Goal: Transaction & Acquisition: Subscribe to service/newsletter

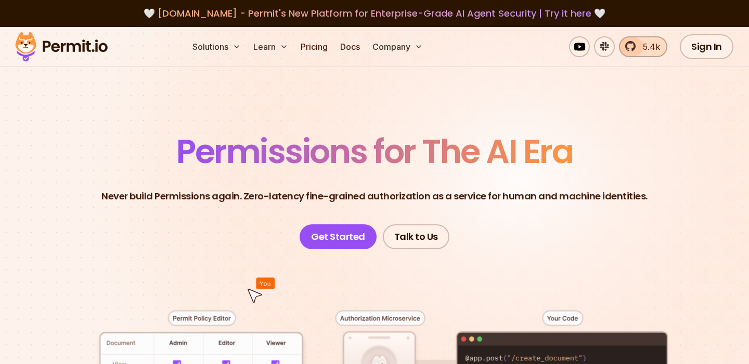
click at [639, 45] on span "5.4k" at bounding box center [647, 47] width 23 height 12
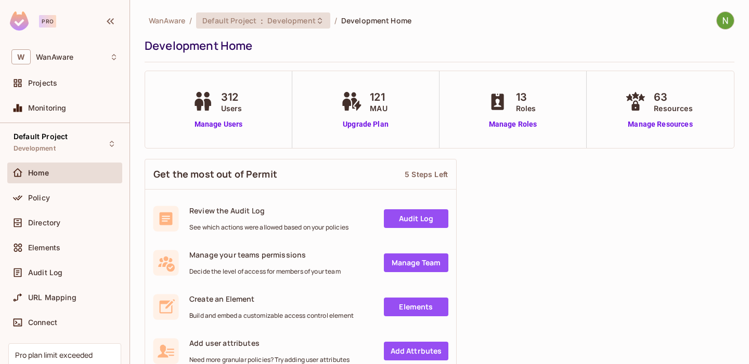
click at [251, 19] on span "Default Project" at bounding box center [229, 21] width 54 height 10
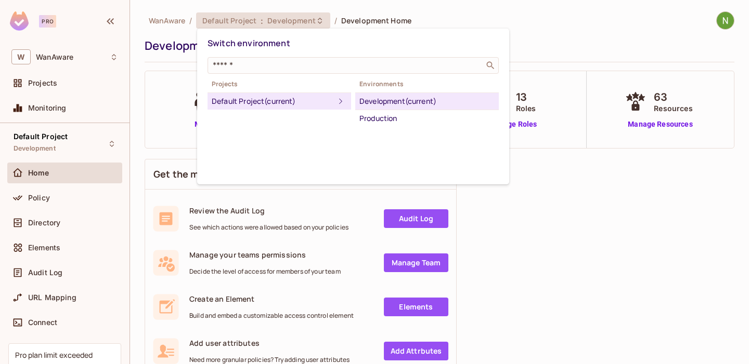
click at [178, 141] on div at bounding box center [374, 182] width 749 height 364
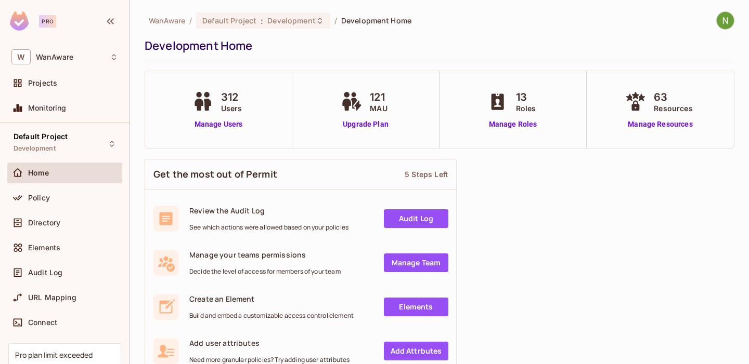
click at [407, 217] on link "Audit Log" at bounding box center [416, 219] width 64 height 19
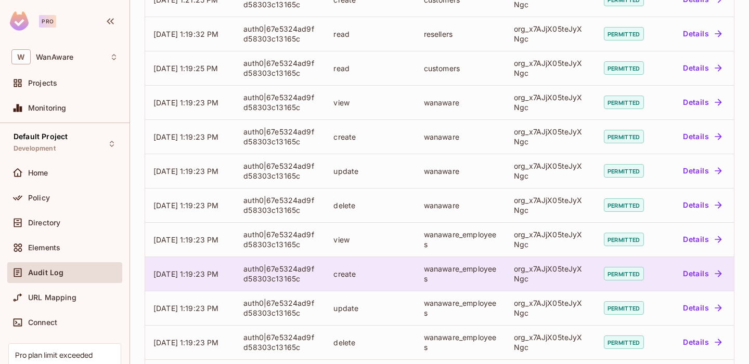
scroll to position [321, 0]
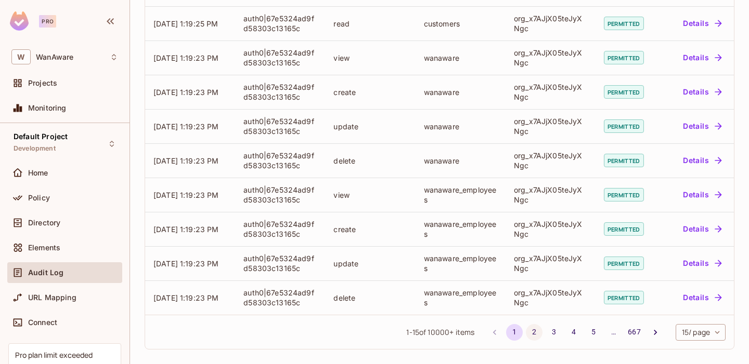
click at [529, 337] on button "2" at bounding box center [534, 332] width 17 height 17
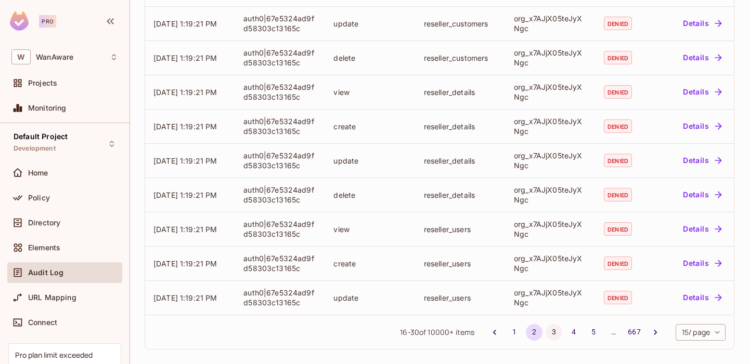
click at [550, 330] on button "3" at bounding box center [553, 332] width 17 height 17
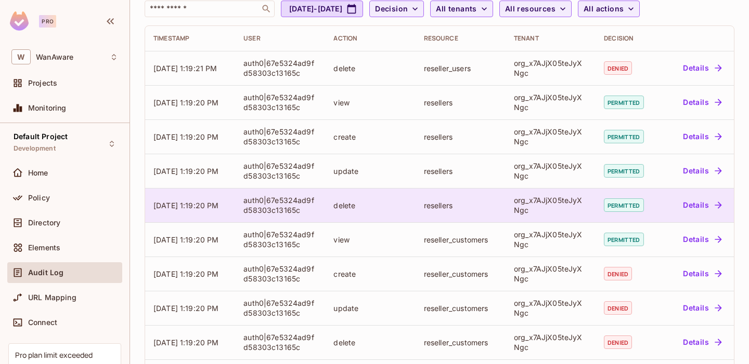
scroll to position [0, 0]
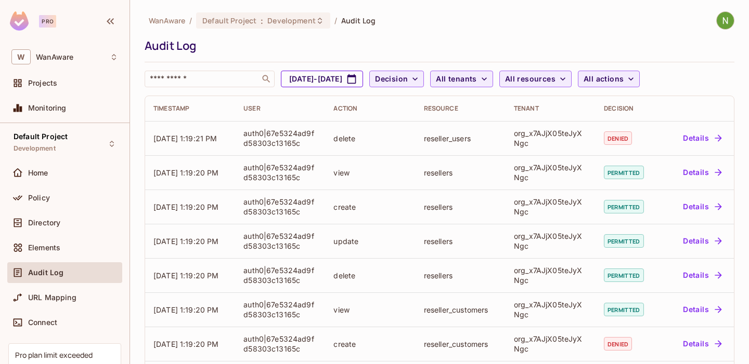
click at [363, 74] on button "Sep 13, 2025 - Oct 13, 2025" at bounding box center [322, 79] width 82 height 17
select select "*"
select select "****"
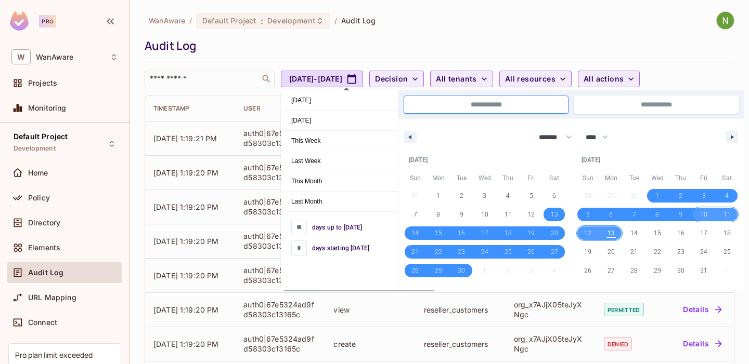
click at [701, 214] on span "10" at bounding box center [703, 214] width 7 height 19
type input "*"
type input "**********"
select select "*"
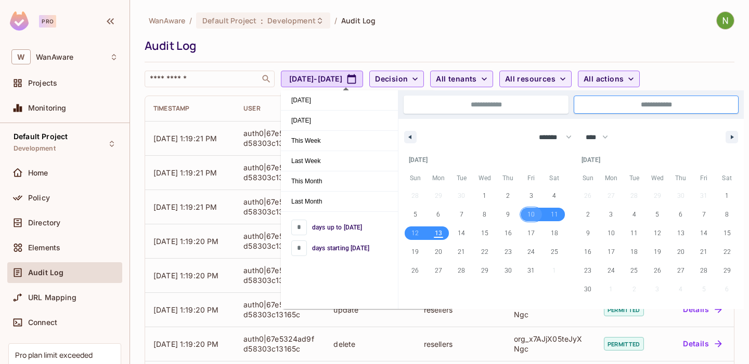
click at [531, 215] on span "10" at bounding box center [530, 214] width 7 height 19
type input "*"
type input "**********"
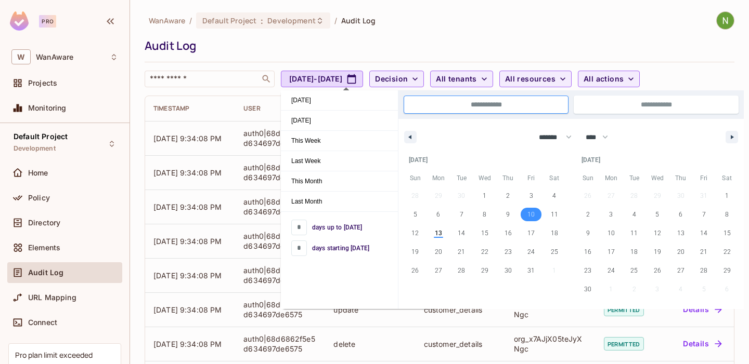
click at [516, 35] on div "WanAware / Default Project : Development / Audit Log Audit Log ​ Oct 10, 2025 -…" at bounding box center [440, 49] width 590 height 76
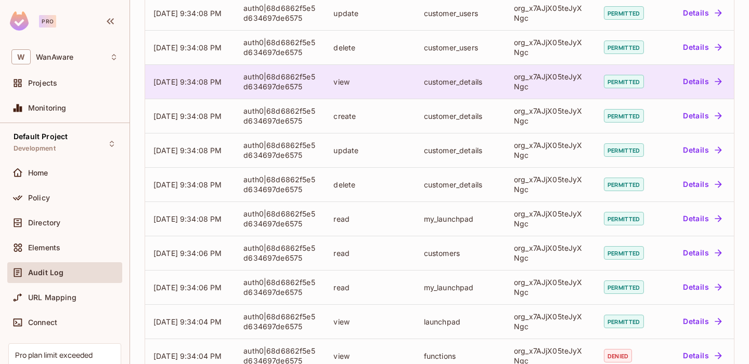
scroll to position [321, 0]
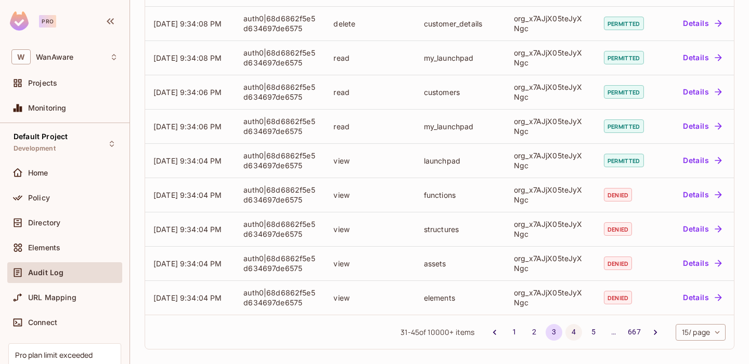
click at [571, 333] on button "4" at bounding box center [573, 332] width 17 height 17
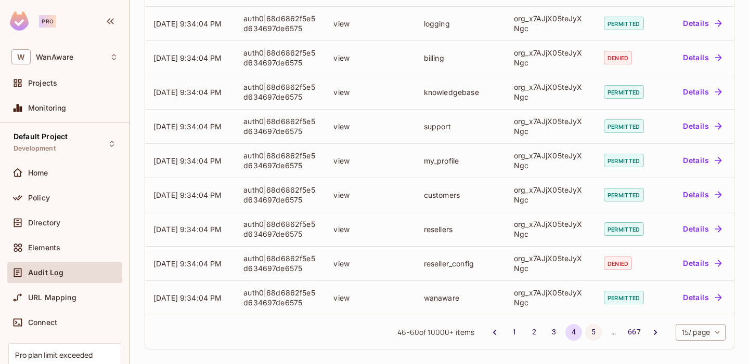
click at [592, 336] on button "5" at bounding box center [593, 332] width 17 height 17
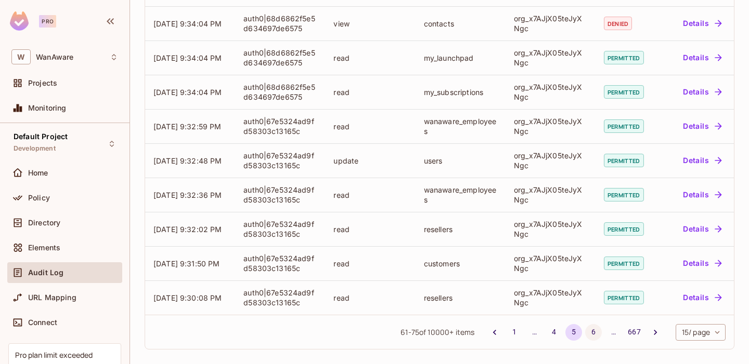
click at [589, 334] on button "6" at bounding box center [593, 332] width 17 height 17
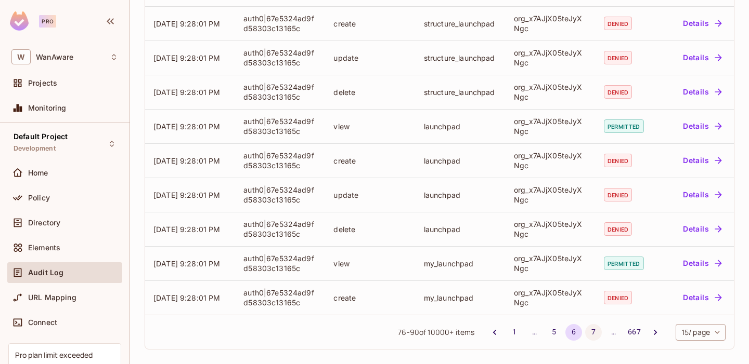
click at [588, 334] on button "7" at bounding box center [593, 332] width 17 height 17
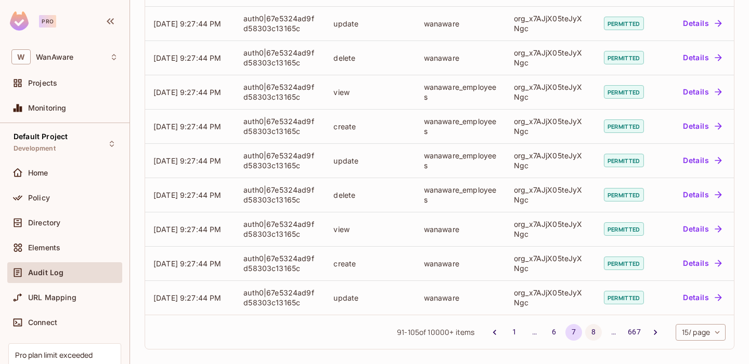
click at [588, 334] on button "8" at bounding box center [593, 332] width 17 height 17
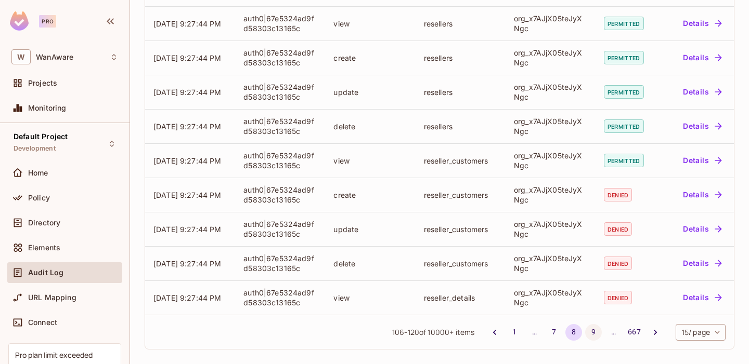
click at [593, 335] on button "9" at bounding box center [593, 332] width 17 height 17
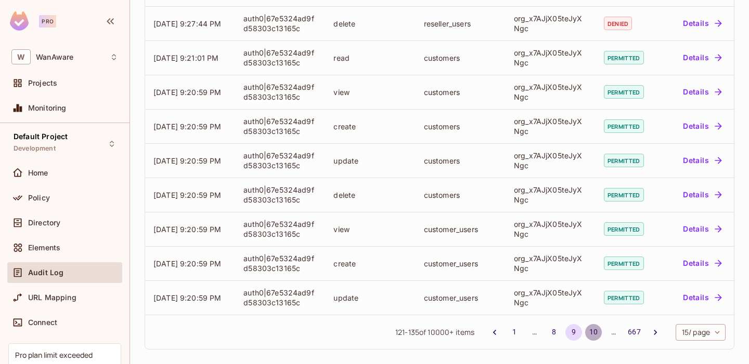
click at [591, 334] on button "10" at bounding box center [593, 332] width 17 height 17
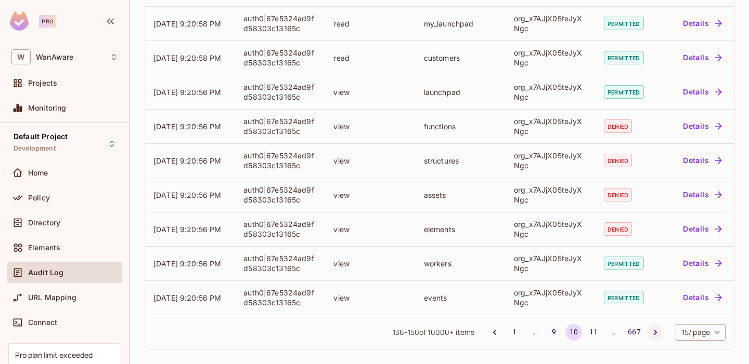
click at [651, 336] on icon "Go to next page" at bounding box center [655, 333] width 10 height 10
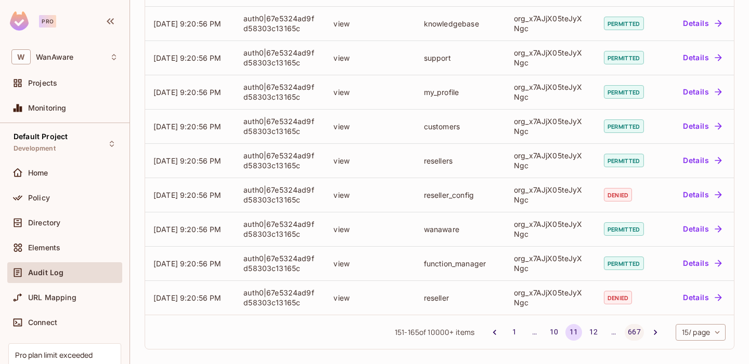
click at [633, 332] on button "667" at bounding box center [633, 332] width 19 height 17
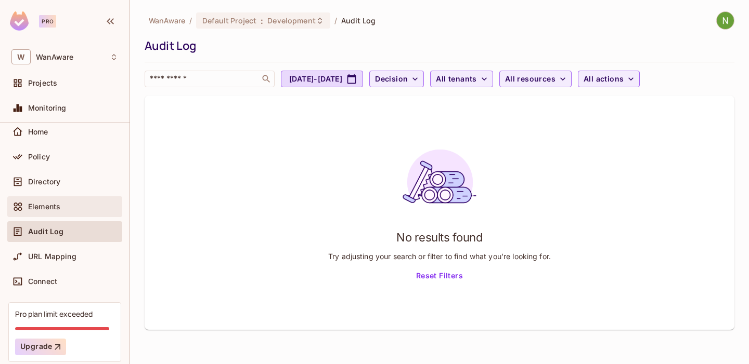
scroll to position [74, 0]
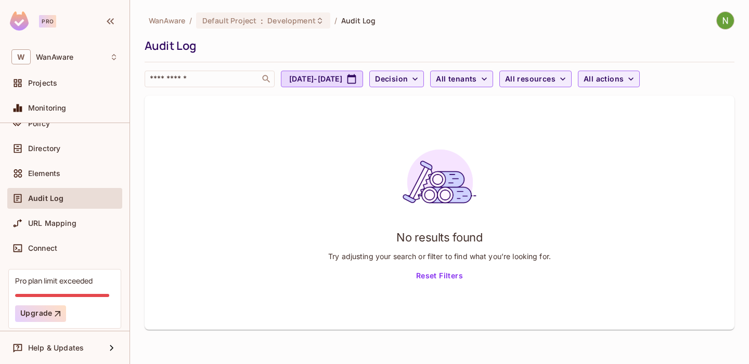
click at [70, 278] on div "Pro plan limit exceeded" at bounding box center [53, 281] width 77 height 10
click at [42, 290] on div "Pro plan limit exceeded Upgrade" at bounding box center [64, 299] width 99 height 46
click at [24, 288] on div "Pro plan limit exceeded Upgrade" at bounding box center [64, 299] width 99 height 46
click at [34, 317] on button "Upgrade" at bounding box center [40, 314] width 51 height 17
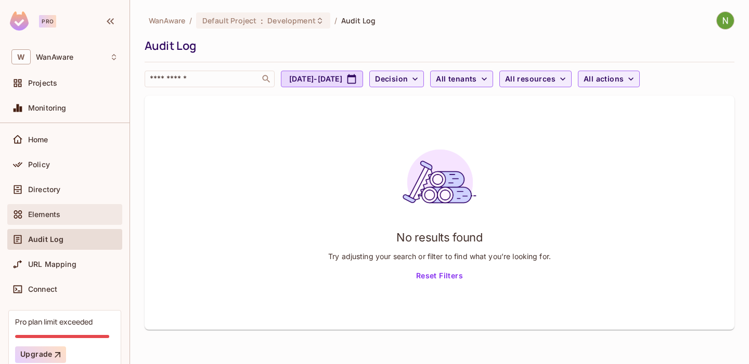
scroll to position [0, 0]
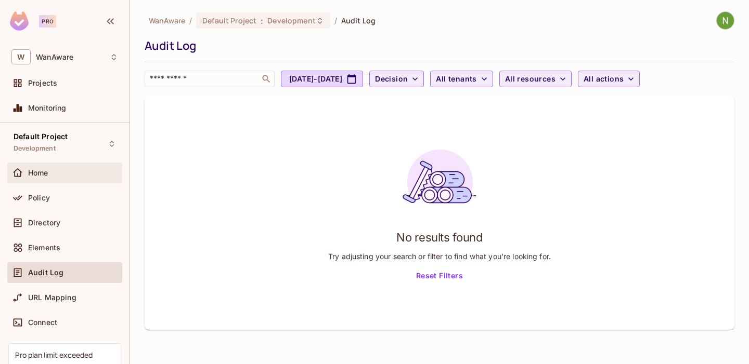
click at [41, 176] on span "Home" at bounding box center [38, 173] width 20 height 8
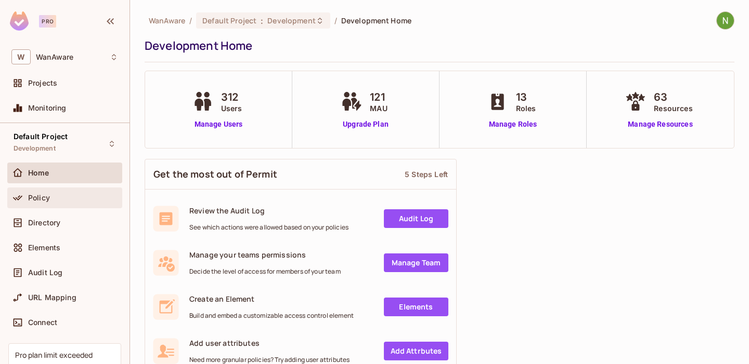
scroll to position [74, 0]
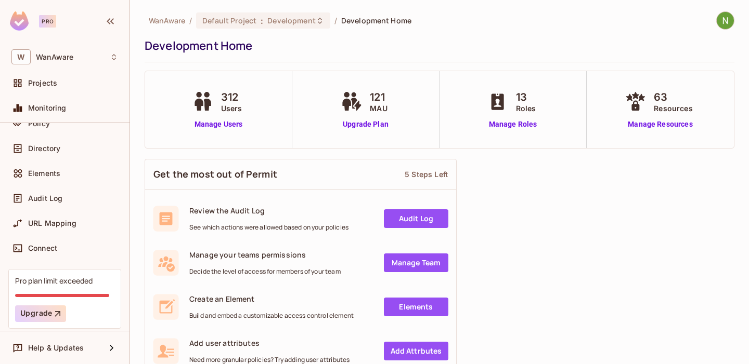
click at [48, 288] on div "Pro plan limit exceeded Upgrade" at bounding box center [64, 299] width 99 height 46
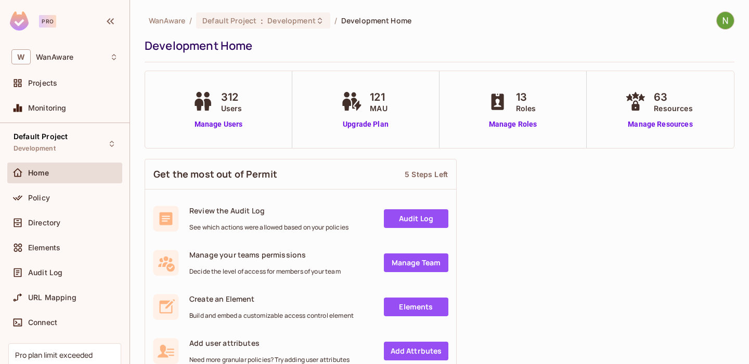
click at [724, 23] on img at bounding box center [724, 20] width 17 height 17
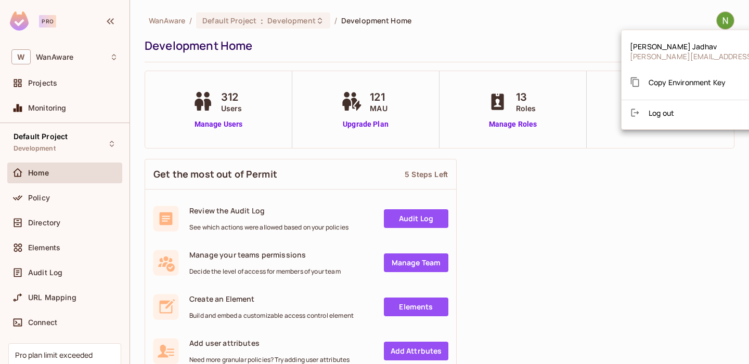
click at [444, 15] on div at bounding box center [374, 182] width 749 height 364
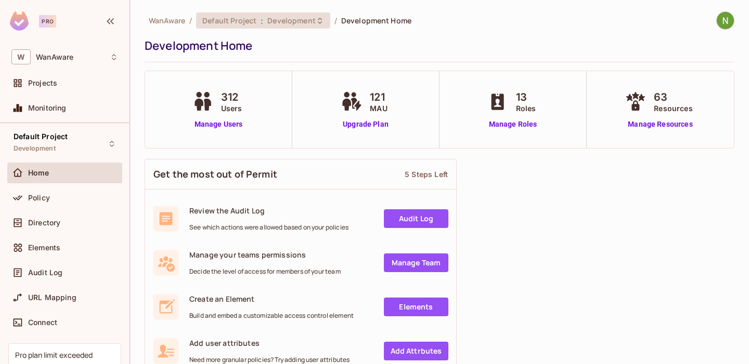
click at [259, 22] on div "Default Project : Development" at bounding box center [256, 21] width 109 height 10
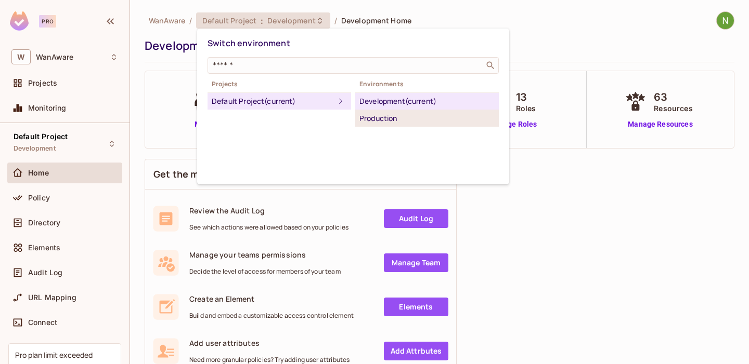
click at [388, 120] on div "Production" at bounding box center [426, 118] width 135 height 12
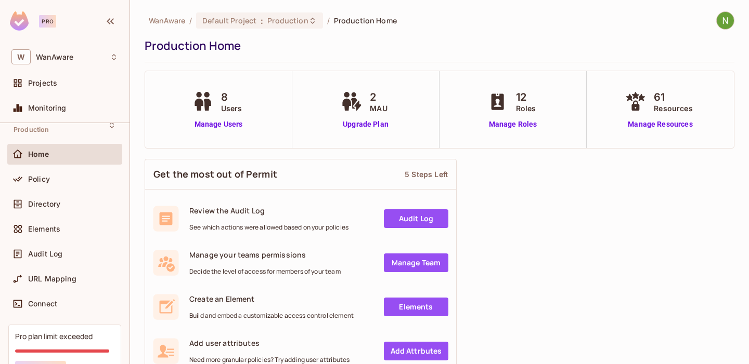
scroll to position [22, 0]
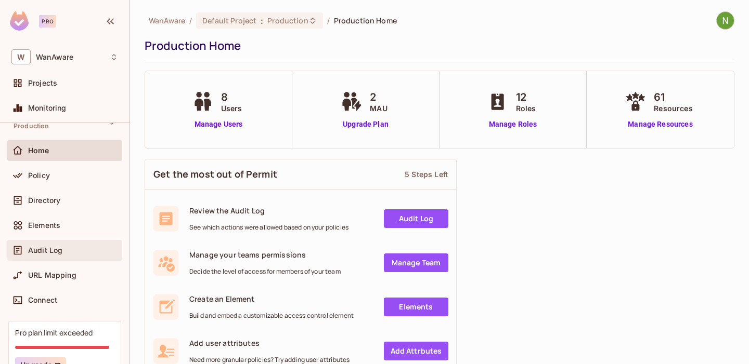
click at [44, 254] on span "Audit Log" at bounding box center [45, 250] width 34 height 8
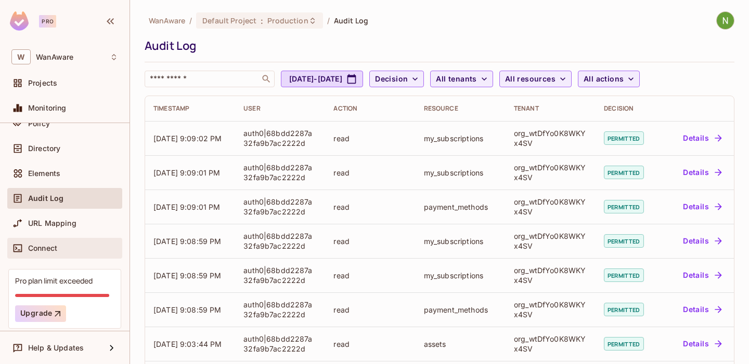
scroll to position [74, 0]
click at [78, 281] on div "Pro plan limit exceeded" at bounding box center [53, 281] width 77 height 10
copy div "exceeded"
click at [137, 224] on div "WanAware / Default Project : Production / Audit Log Audit Log ​ Sep 13, 2025 - …" at bounding box center [439, 182] width 619 height 364
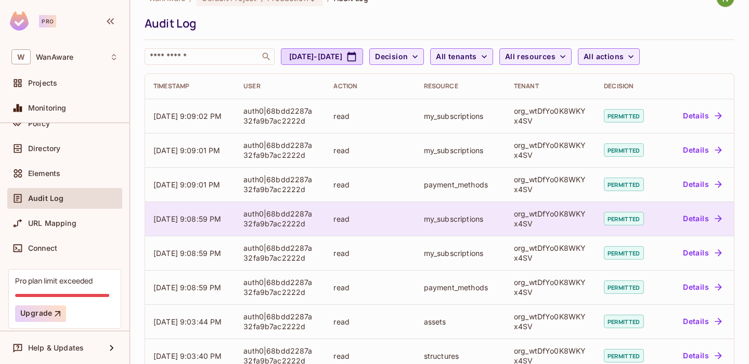
scroll to position [23, 0]
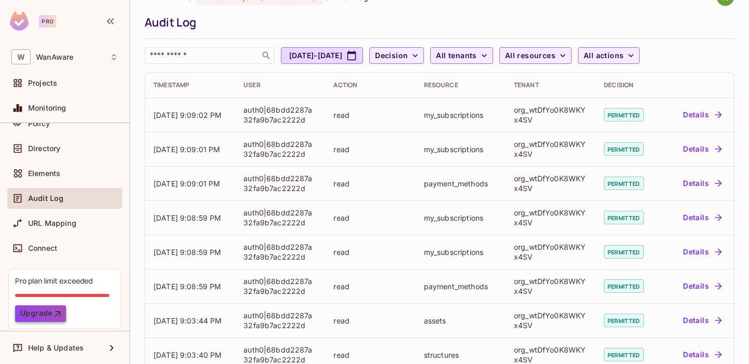
click at [40, 313] on button "Upgrade" at bounding box center [40, 314] width 51 height 17
click at [45, 308] on button "Upgrade" at bounding box center [40, 314] width 51 height 17
click at [33, 281] on div "Pro plan limit exceeded" at bounding box center [53, 281] width 77 height 10
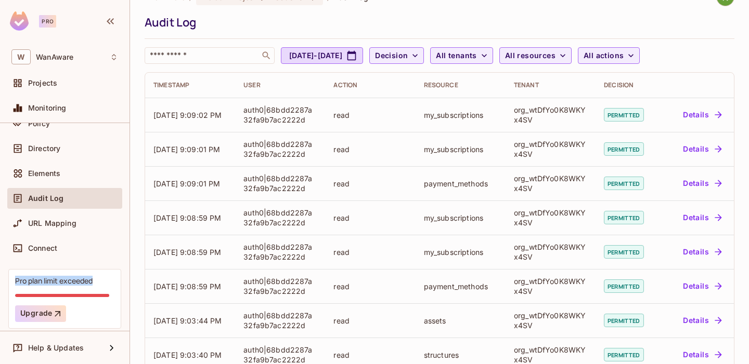
click at [66, 282] on div "Pro plan limit exceeded" at bounding box center [53, 281] width 77 height 10
click at [72, 296] on div at bounding box center [73, 295] width 116 height 3
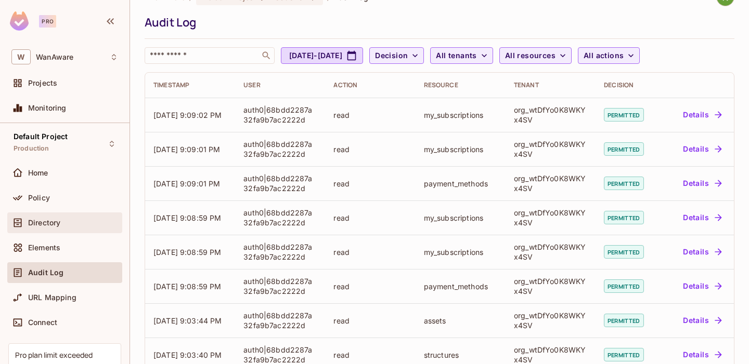
click at [64, 221] on div "Directory" at bounding box center [73, 223] width 90 height 8
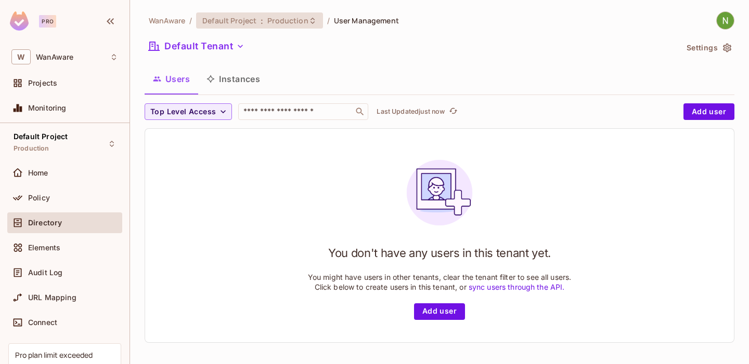
click at [247, 12] on div "Default Project : Production" at bounding box center [259, 20] width 126 height 16
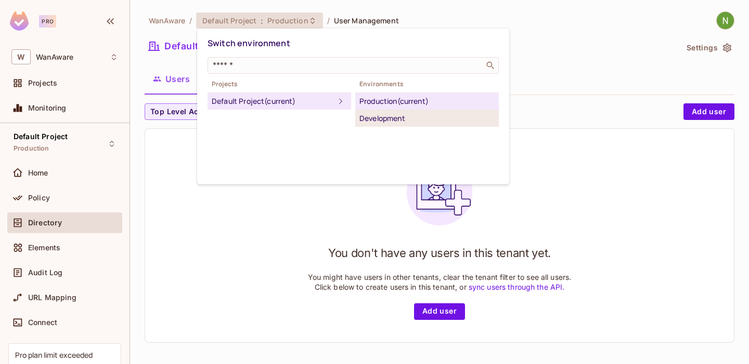
click at [384, 119] on div "Development" at bounding box center [426, 118] width 135 height 12
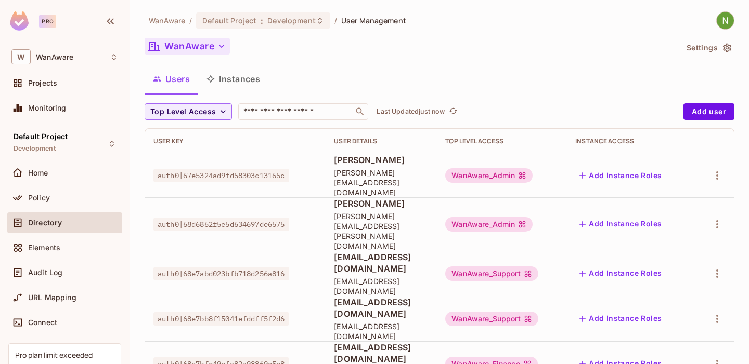
click at [184, 51] on button "WanAware" at bounding box center [187, 46] width 85 height 17
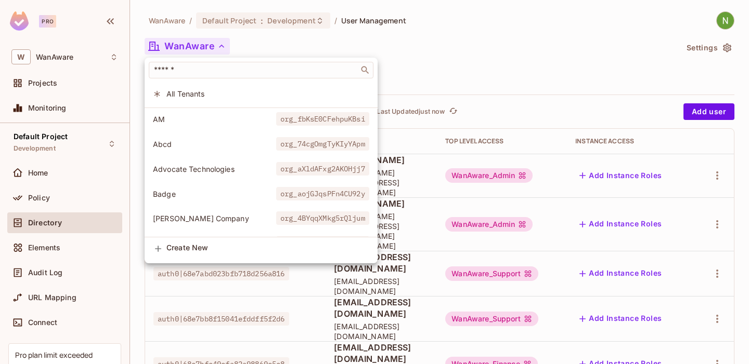
click at [192, 85] on li "All Tenants" at bounding box center [261, 94] width 233 height 22
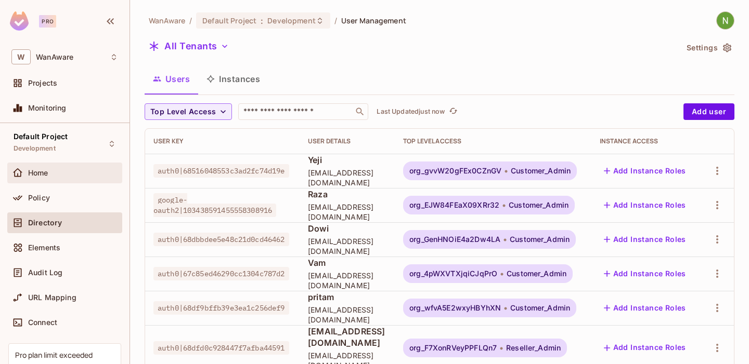
click at [49, 169] on div "Home" at bounding box center [73, 173] width 90 height 8
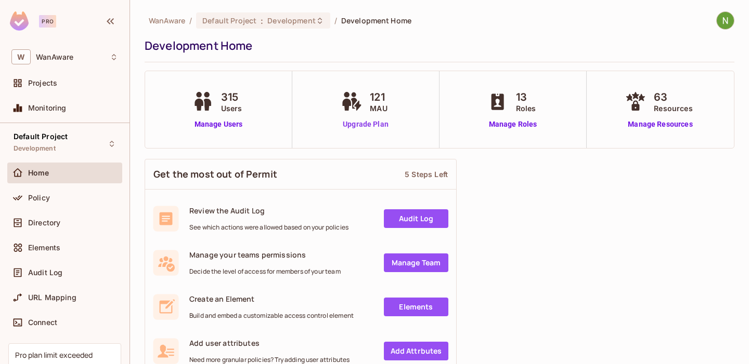
click at [362, 124] on link "Upgrade Plan" at bounding box center [365, 124] width 54 height 11
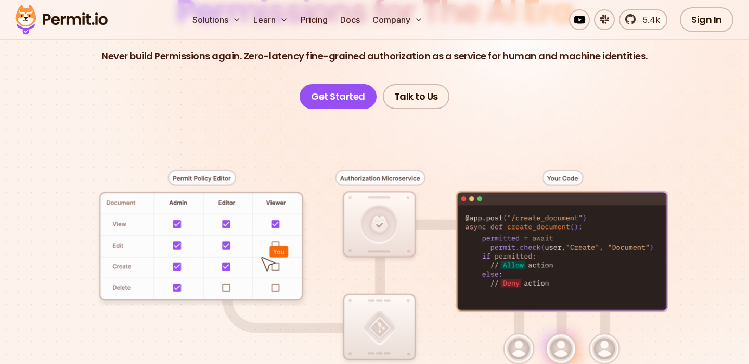
scroll to position [142, 0]
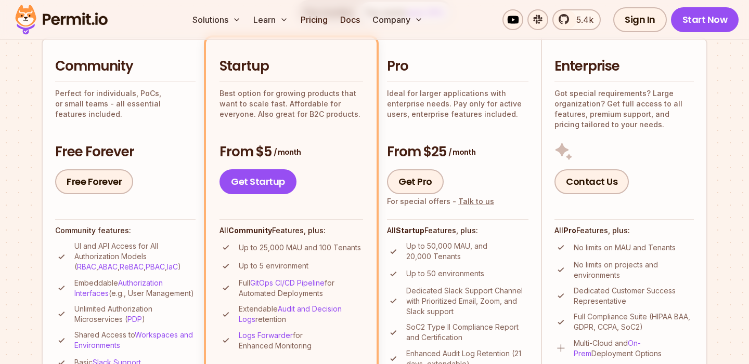
scroll to position [227, 0]
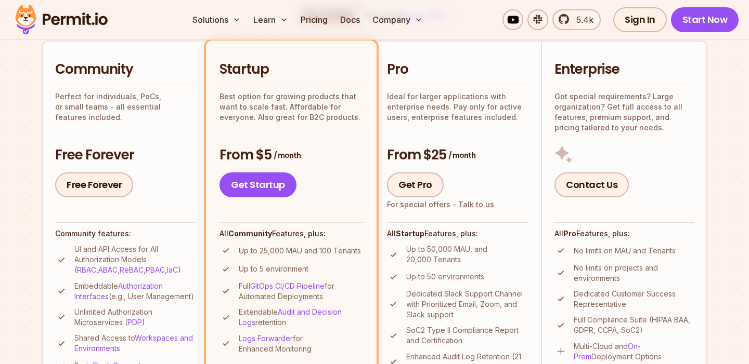
scroll to position [179, 0]
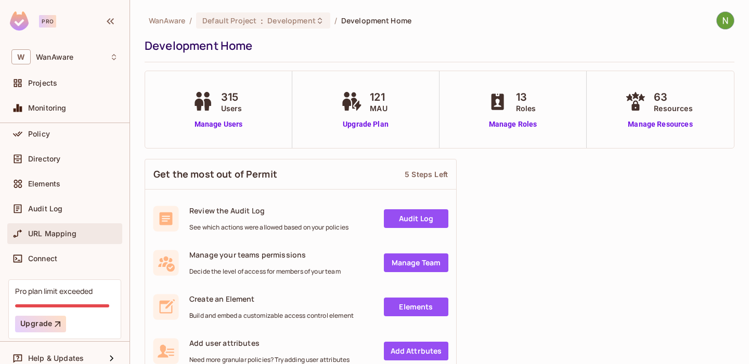
scroll to position [74, 0]
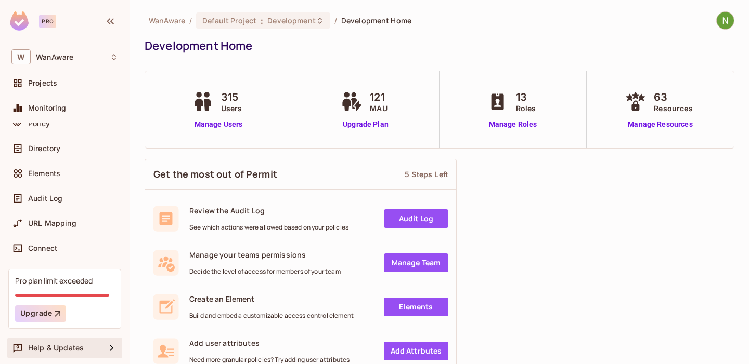
click at [24, 349] on div at bounding box center [19, 348] width 17 height 12
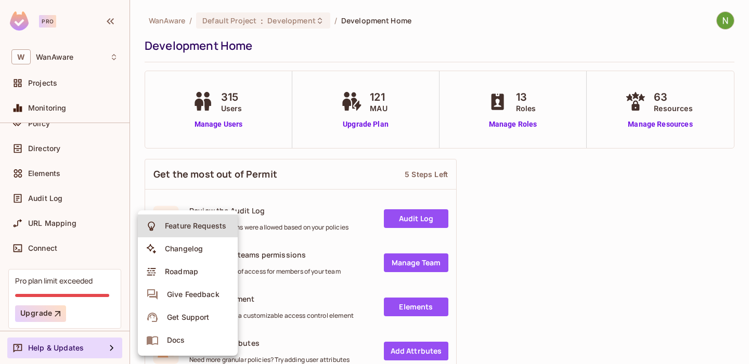
click at [179, 318] on div "Get Support" at bounding box center [188, 317] width 42 height 10
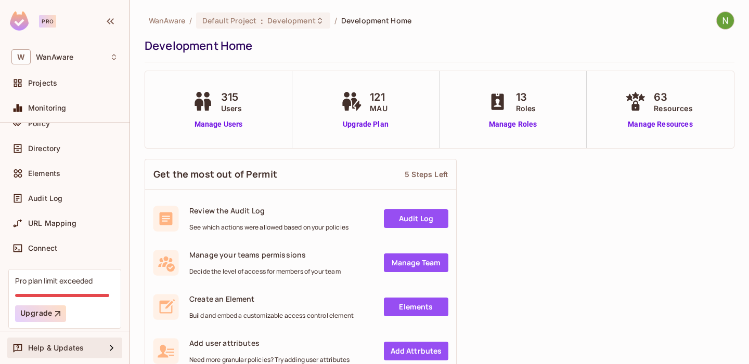
click at [51, 347] on span "Help & Updates" at bounding box center [56, 348] width 56 height 8
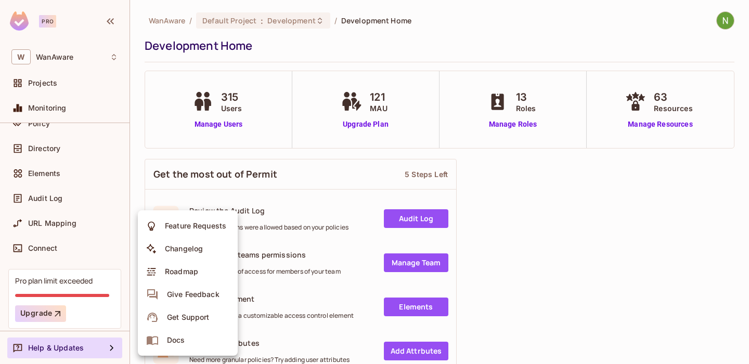
click at [135, 186] on div at bounding box center [374, 182] width 749 height 364
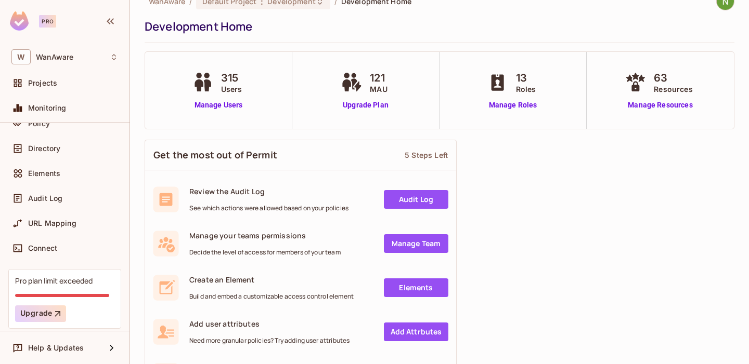
scroll to position [0, 0]
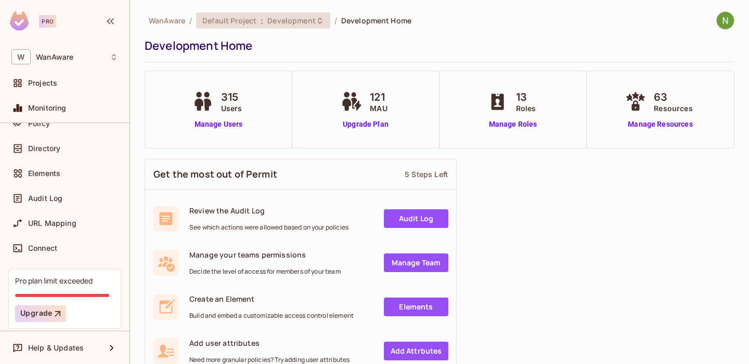
click at [270, 22] on span "Development" at bounding box center [291, 21] width 48 height 10
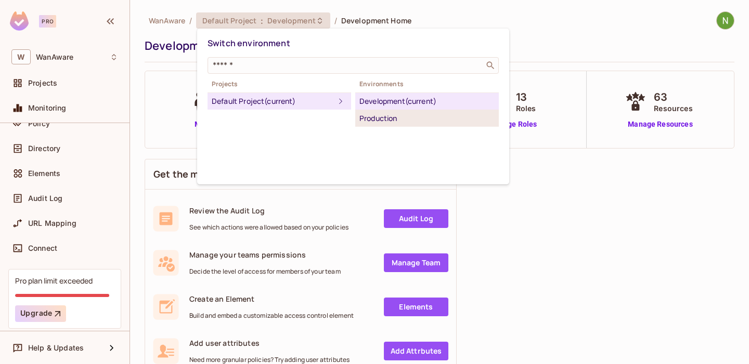
click at [414, 122] on div "Production" at bounding box center [426, 118] width 135 height 12
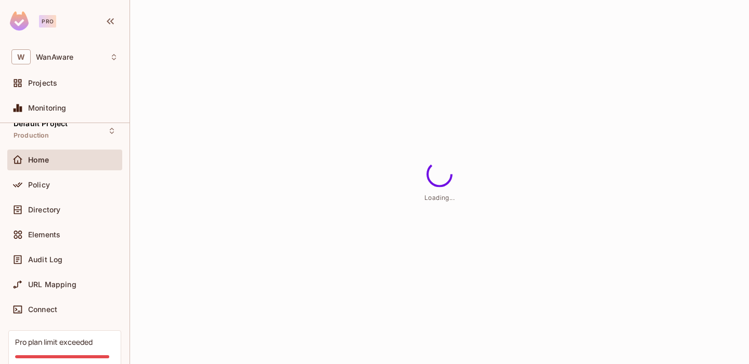
scroll to position [74, 0]
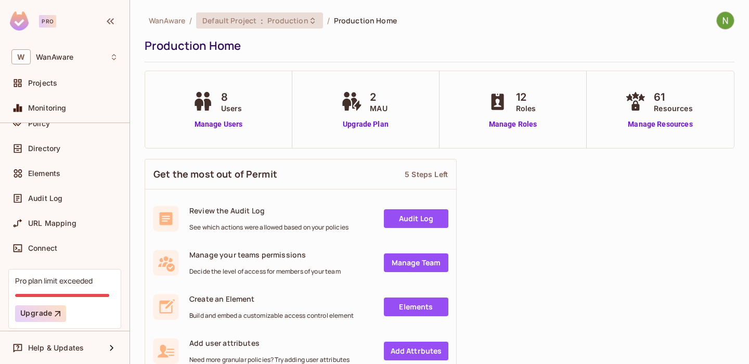
click at [253, 24] on span "Default Project" at bounding box center [229, 21] width 54 height 10
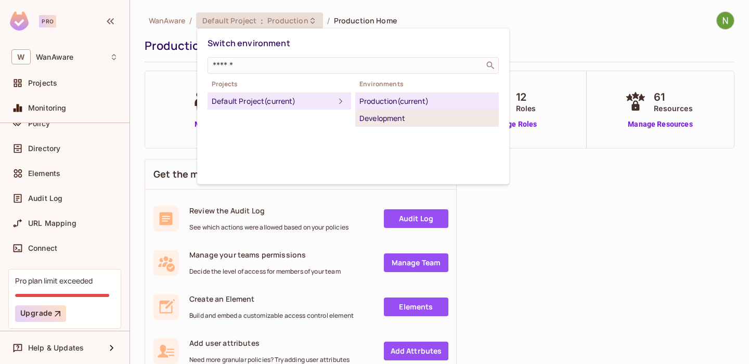
click at [390, 114] on div "Development" at bounding box center [426, 118] width 135 height 12
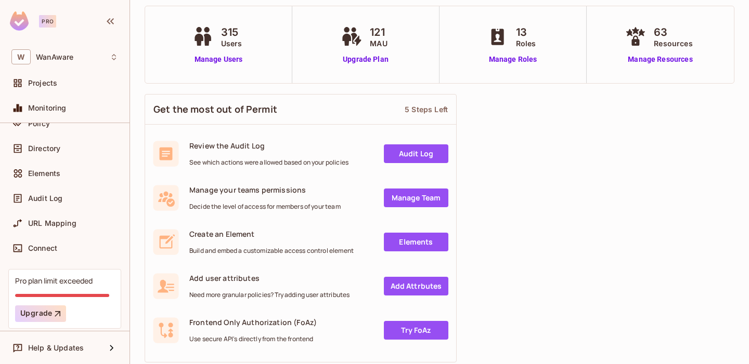
scroll to position [0, 0]
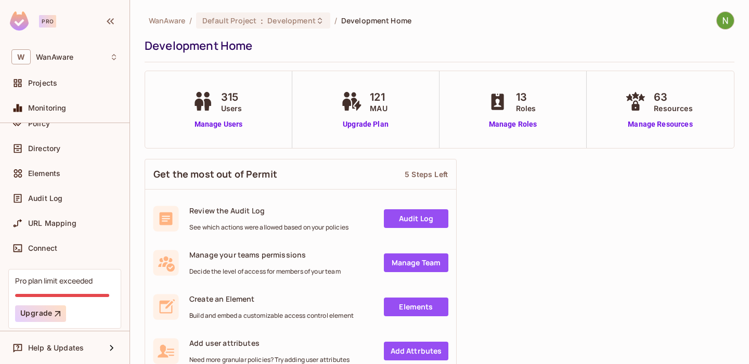
click at [718, 24] on img at bounding box center [724, 20] width 17 height 17
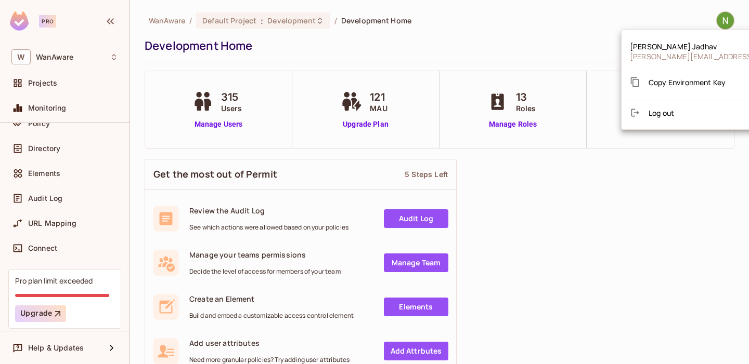
click at [600, 31] on div at bounding box center [374, 182] width 749 height 364
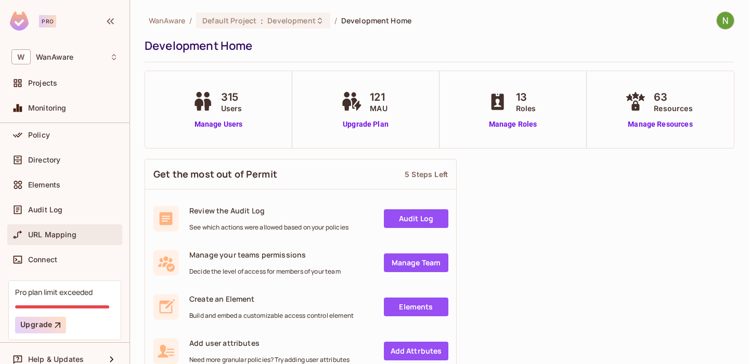
scroll to position [74, 0]
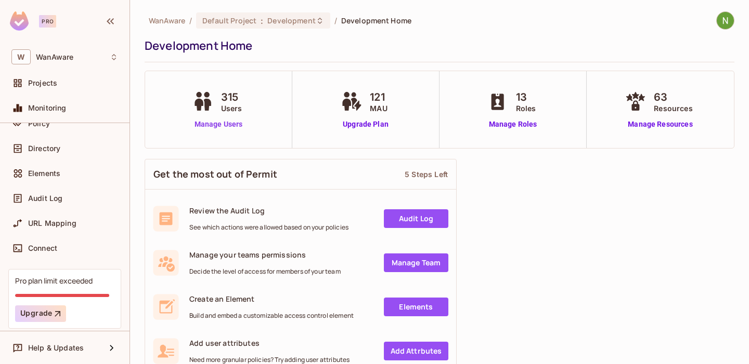
click at [214, 122] on link "Manage Users" at bounding box center [219, 124] width 58 height 11
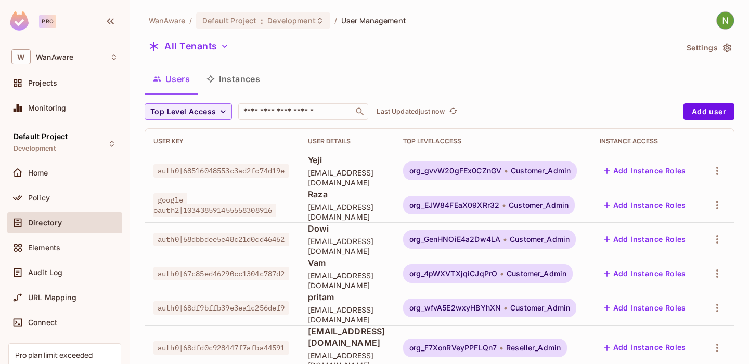
click at [718, 46] on button "Settings" at bounding box center [708, 48] width 52 height 17
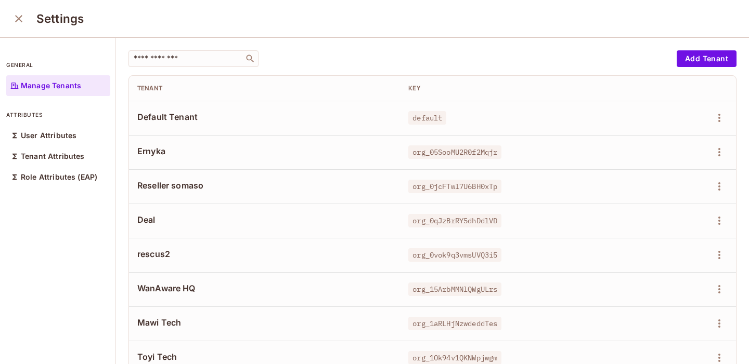
click at [18, 18] on icon "close" at bounding box center [18, 18] width 7 height 7
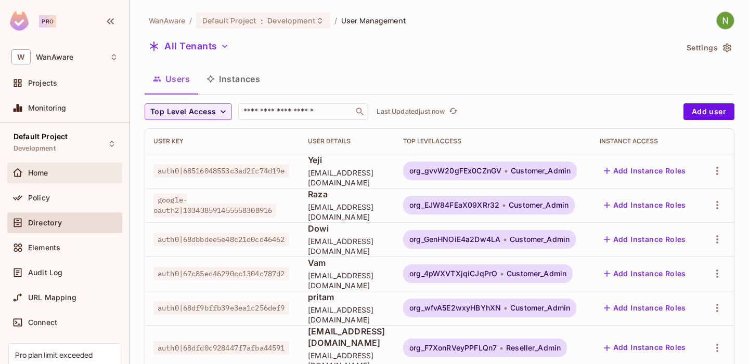
click at [59, 171] on div "Home" at bounding box center [73, 173] width 90 height 8
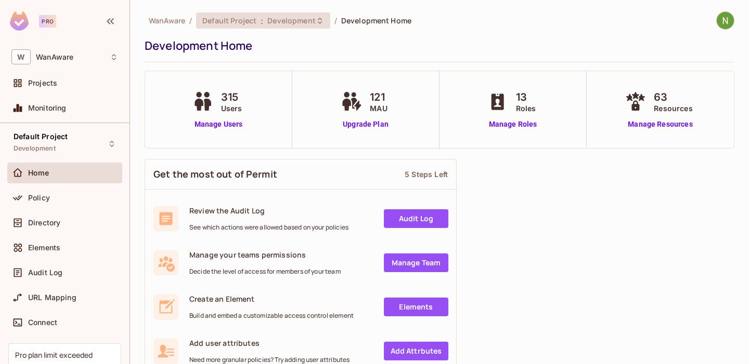
click at [296, 27] on div "Default Project : Development" at bounding box center [263, 20] width 134 height 16
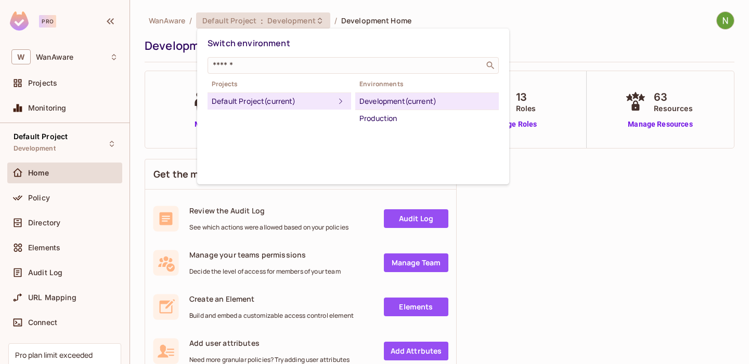
click at [562, 16] on div at bounding box center [374, 182] width 749 height 364
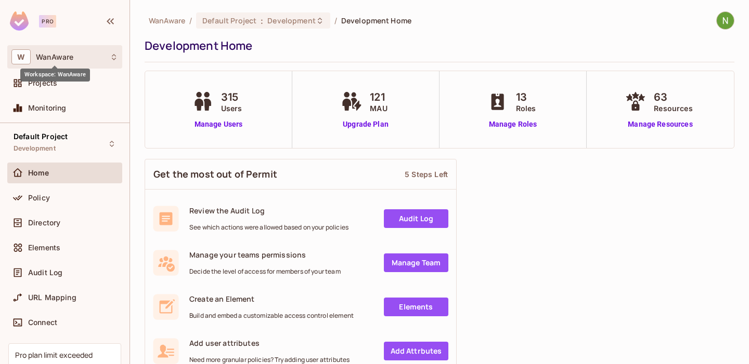
click at [65, 60] on span "WanAware" at bounding box center [54, 57] width 37 height 8
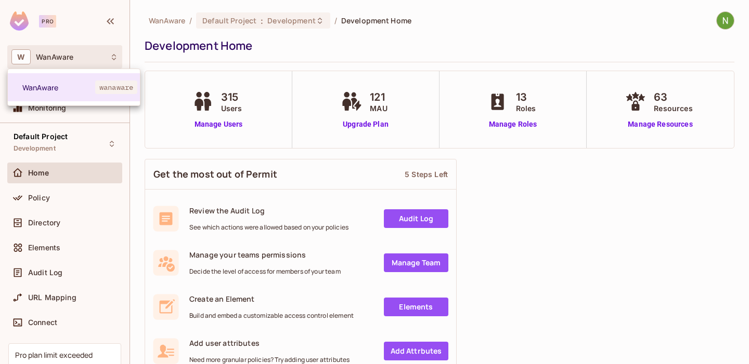
click at [139, 54] on div at bounding box center [374, 182] width 749 height 364
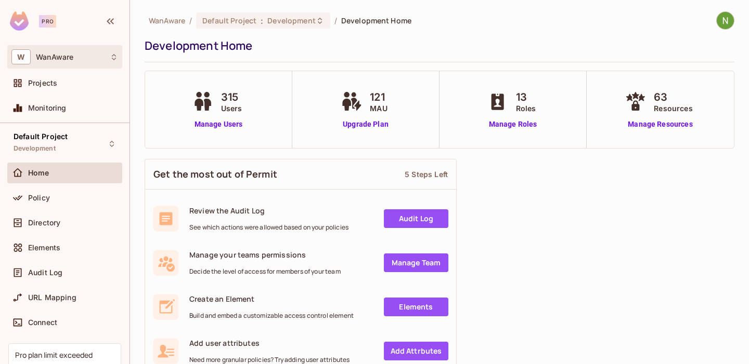
click at [79, 63] on div "W WanAware" at bounding box center [64, 56] width 107 height 15
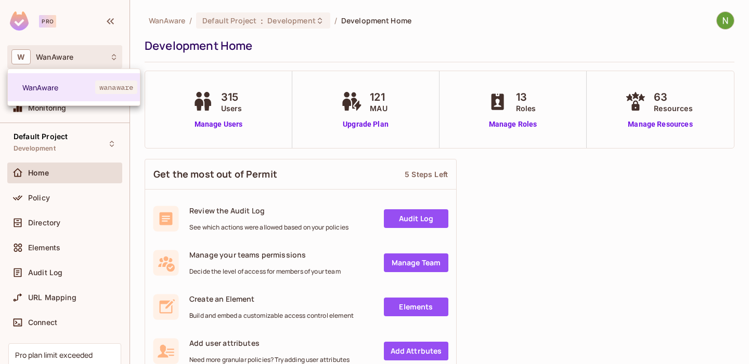
click at [121, 39] on div at bounding box center [374, 182] width 749 height 364
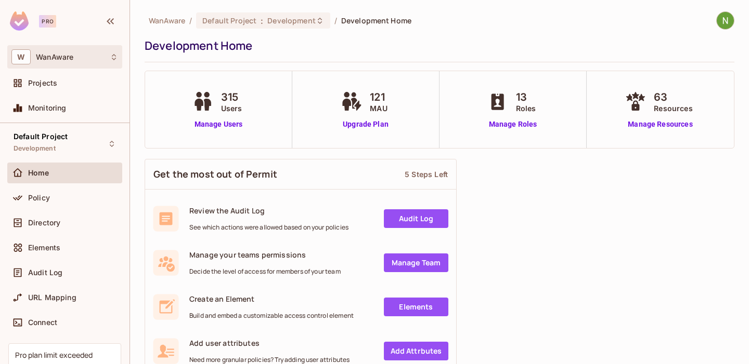
click at [86, 55] on div "W WanAware" at bounding box center [64, 56] width 107 height 15
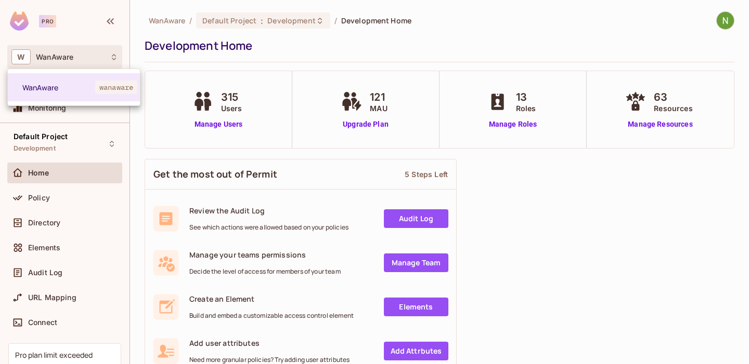
click at [141, 58] on div at bounding box center [374, 182] width 749 height 364
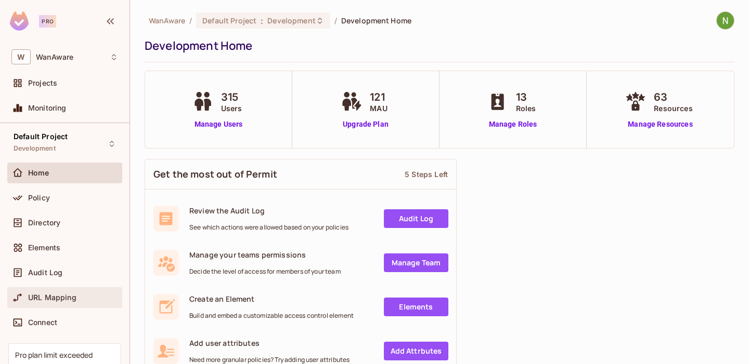
scroll to position [74, 0]
